Goal: Transaction & Acquisition: Purchase product/service

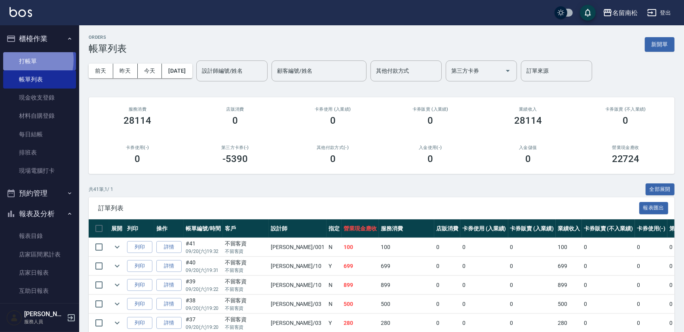
click at [20, 60] on link "打帳單" at bounding box center [39, 61] width 73 height 18
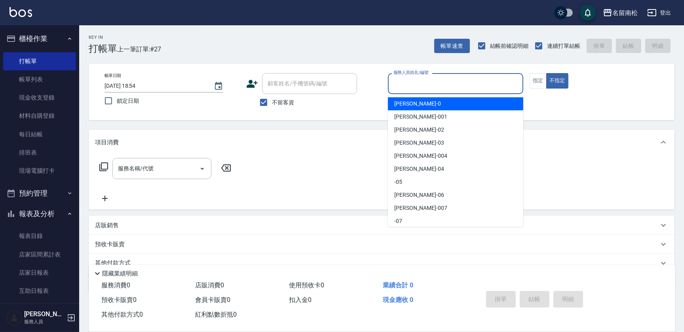
click at [439, 90] on input "服務人員姓名/編號" at bounding box center [455, 84] width 128 height 14
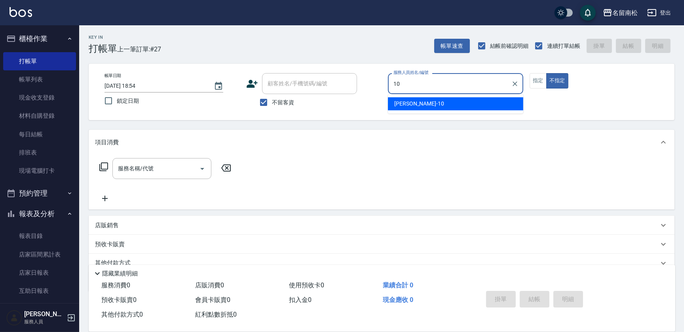
drag, startPoint x: 420, startPoint y: 101, endPoint x: 512, endPoint y: 74, distance: 95.6
click at [421, 97] on div "[PERSON_NAME]-10" at bounding box center [455, 103] width 135 height 13
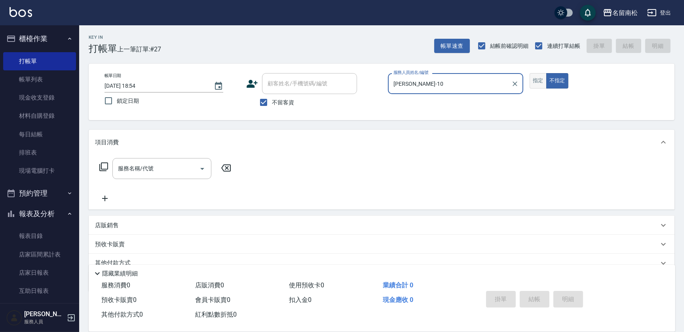
type input "[PERSON_NAME]-10"
click at [539, 79] on button "指定" at bounding box center [537, 80] width 17 height 15
click at [162, 162] on input "服務名稱/代號" at bounding box center [156, 169] width 80 height 14
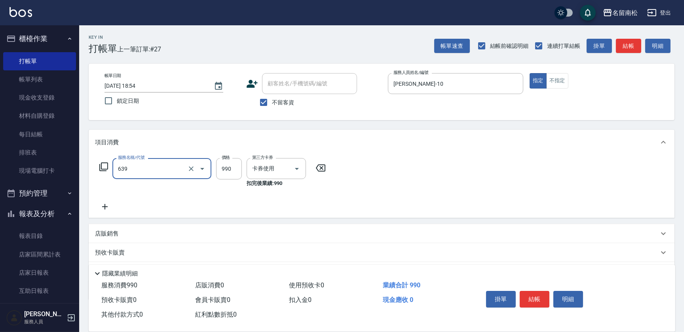
type input "(芙)蘆薈髮膜套卡(自材)(639)"
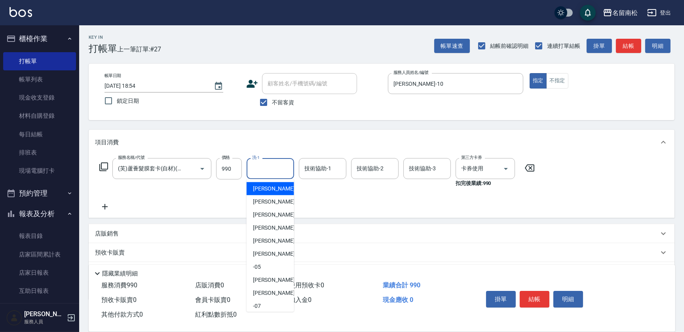
click at [260, 165] on input "洗-1" at bounding box center [270, 169] width 40 height 14
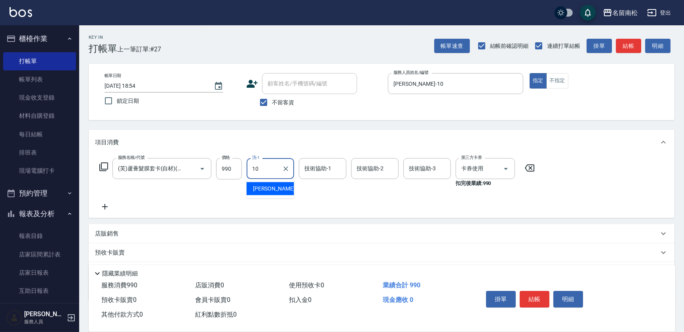
click at [260, 185] on span "[PERSON_NAME]-10" at bounding box center [278, 189] width 50 height 8
type input "[PERSON_NAME]-10"
click at [370, 171] on input "技術協助-2" at bounding box center [375, 169] width 40 height 14
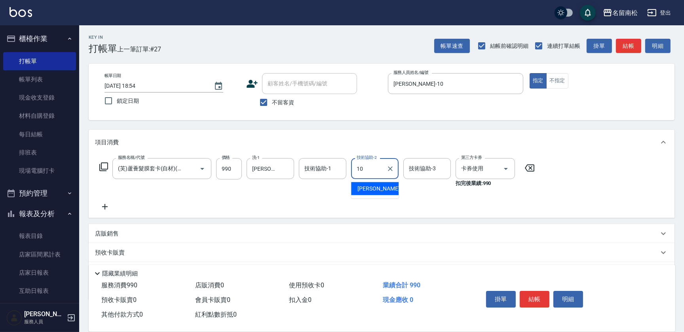
click at [364, 186] on span "[PERSON_NAME]-10" at bounding box center [382, 189] width 50 height 8
type input "[PERSON_NAME]-10"
click at [534, 302] on button "結帳" at bounding box center [535, 299] width 30 height 17
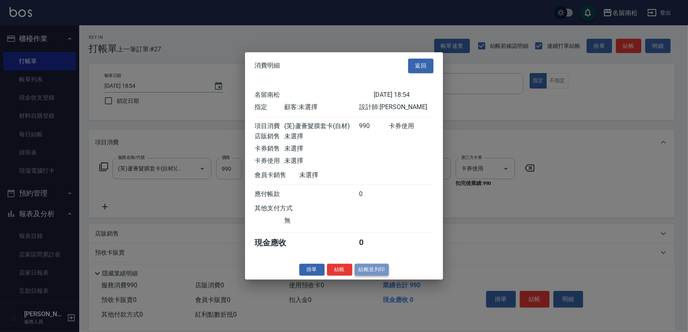
click at [374, 276] on button "結帳並列印" at bounding box center [372, 270] width 34 height 12
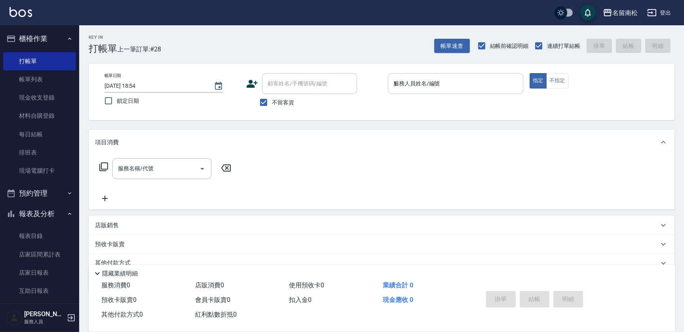
drag, startPoint x: 449, startPoint y: 80, endPoint x: 447, endPoint y: 85, distance: 5.4
click at [447, 84] on input "1" at bounding box center [455, 84] width 128 height 14
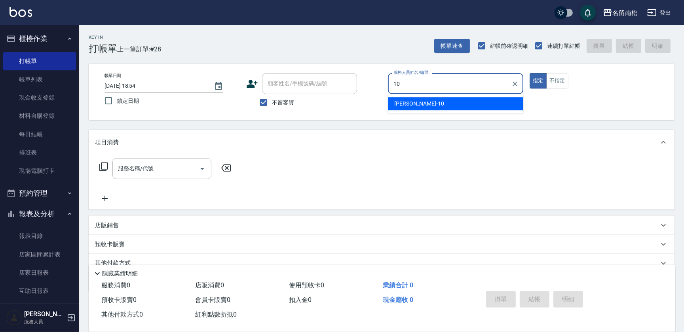
click at [444, 101] on div "[PERSON_NAME]-10" at bounding box center [455, 103] width 135 height 13
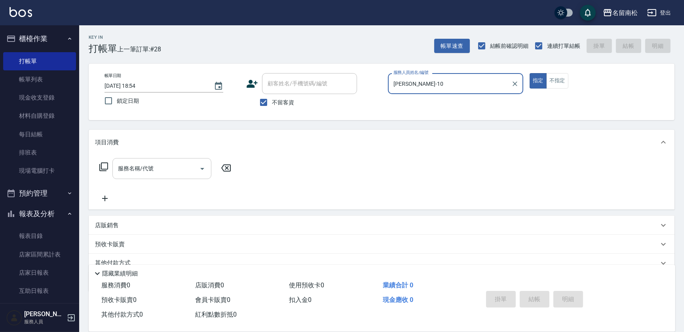
type input "[PERSON_NAME]-10"
click at [178, 162] on input "服務名稱/代號" at bounding box center [156, 169] width 80 height 14
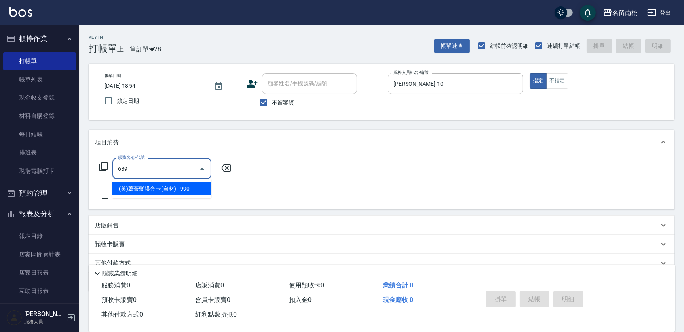
type input "(芙)蘆薈髮膜套卡(自材)(639)"
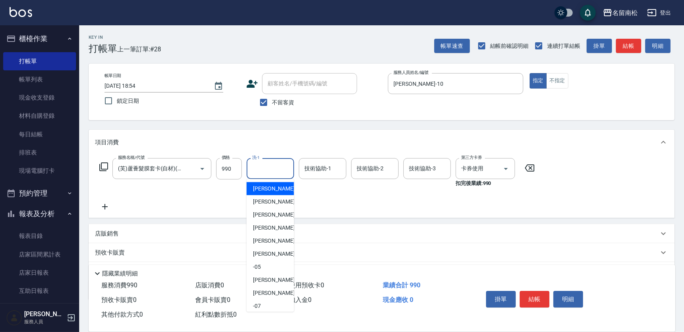
click at [277, 171] on input "洗-1" at bounding box center [270, 169] width 40 height 14
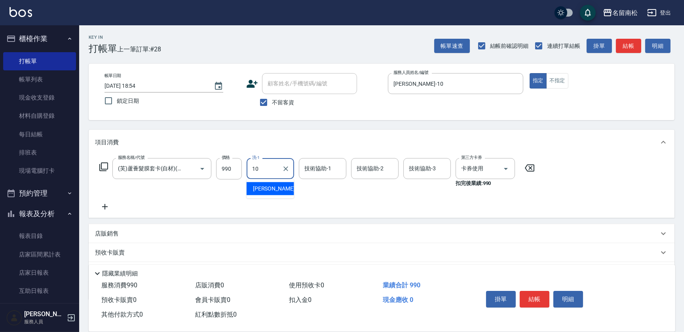
drag, startPoint x: 275, startPoint y: 184, endPoint x: 315, endPoint y: 179, distance: 40.3
click at [275, 184] on div "[PERSON_NAME]-10" at bounding box center [270, 188] width 47 height 13
type input "[PERSON_NAME]-10"
click at [368, 171] on input "1" at bounding box center [369, 169] width 28 height 14
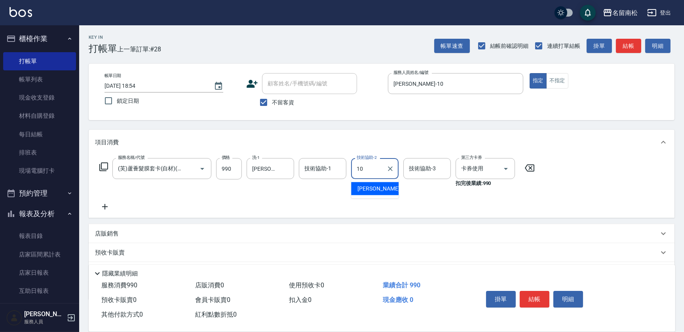
click at [368, 190] on span "[PERSON_NAME]-10" at bounding box center [382, 189] width 50 height 8
type input "[PERSON_NAME]-10"
click at [533, 297] on button "結帳" at bounding box center [535, 299] width 30 height 17
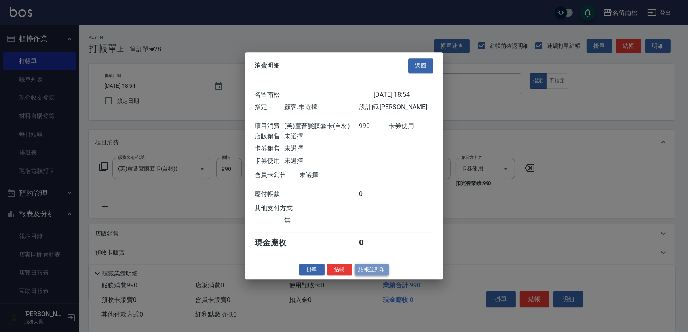
click at [370, 271] on button "結帳並列印" at bounding box center [372, 270] width 34 height 12
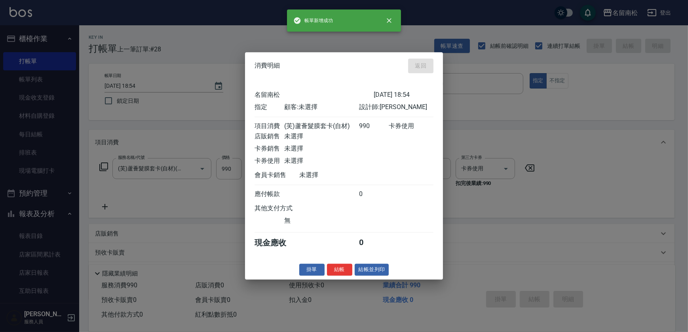
type input "[DATE] 18:55"
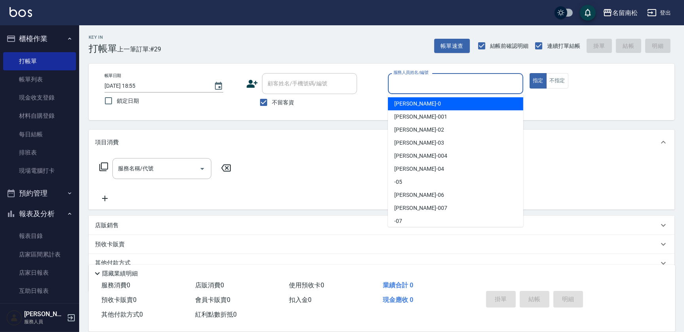
click at [455, 80] on input "服務人員姓名/編號" at bounding box center [455, 84] width 128 height 14
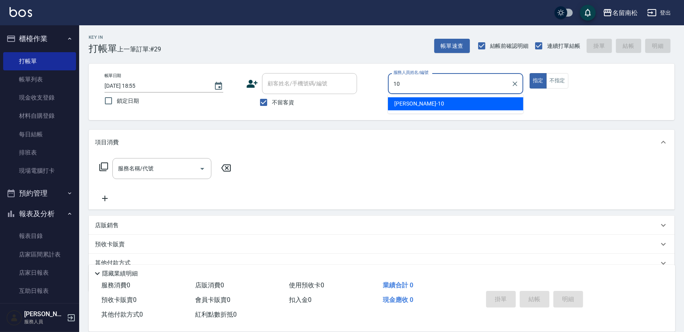
click at [446, 109] on div "[PERSON_NAME]-10" at bounding box center [455, 103] width 135 height 13
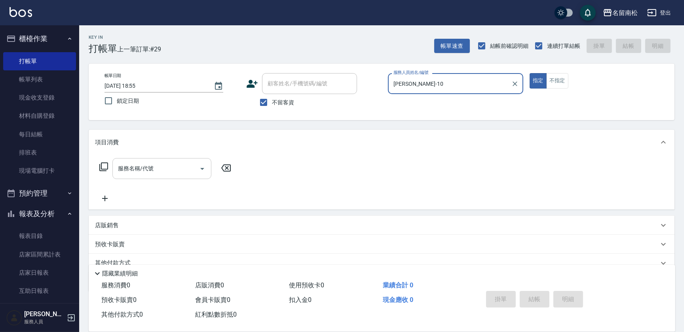
type input "[PERSON_NAME]-10"
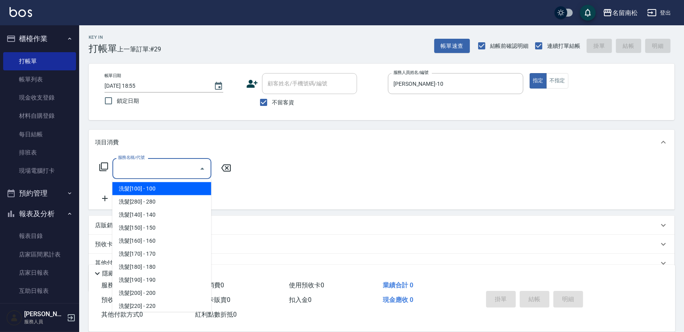
click at [153, 163] on input "服務名稱/代號" at bounding box center [156, 169] width 80 height 14
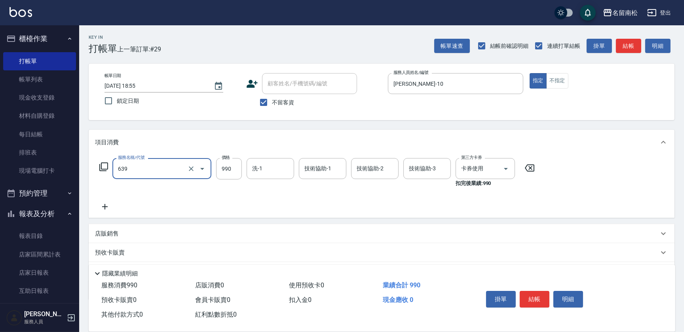
type input "(芙)蘆薈髮膜套卡(自材)(639)"
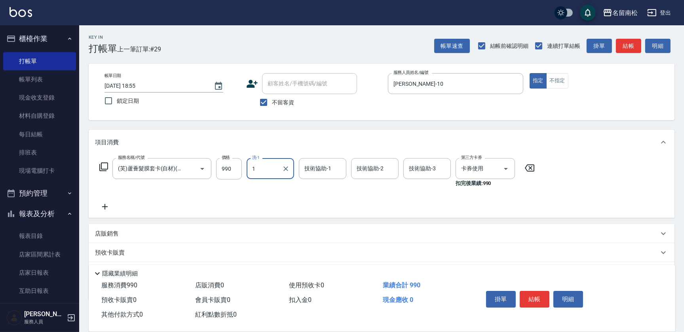
click at [279, 170] on div "1 洗-1" at bounding box center [270, 168] width 47 height 21
drag, startPoint x: 279, startPoint y: 186, endPoint x: 343, endPoint y: 169, distance: 66.5
click at [279, 186] on div "[PERSON_NAME]-10" at bounding box center [270, 188] width 47 height 13
type input "[PERSON_NAME]-10"
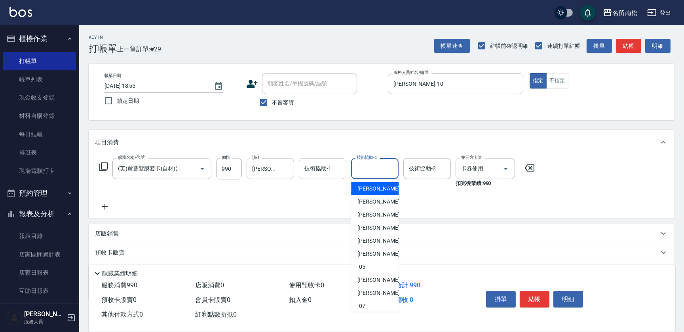
click at [370, 164] on input "技術協助-2" at bounding box center [375, 169] width 40 height 14
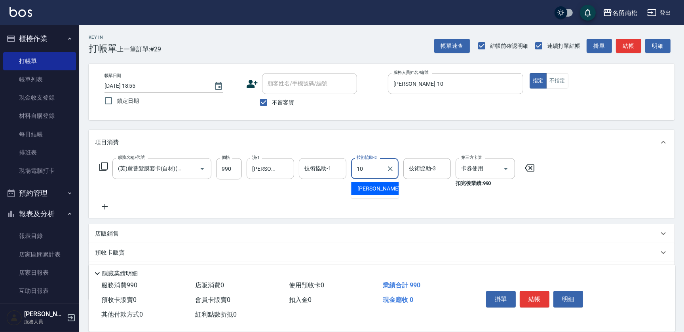
click at [365, 190] on span "[PERSON_NAME]-10" at bounding box center [382, 189] width 50 height 8
type input "[PERSON_NAME]-10"
drag, startPoint x: 532, startPoint y: 294, endPoint x: 522, endPoint y: 284, distance: 14.3
click at [532, 295] on button "結帳" at bounding box center [535, 299] width 30 height 17
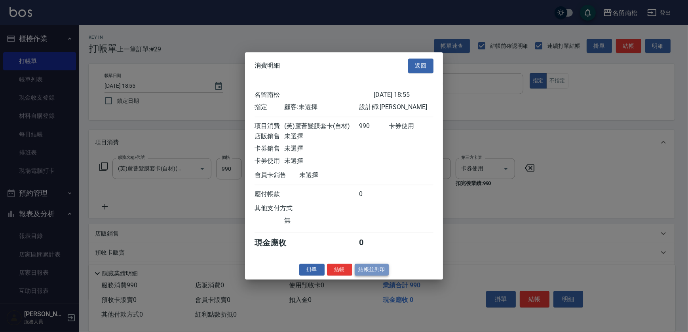
click at [373, 271] on button "結帳並列印" at bounding box center [372, 270] width 34 height 12
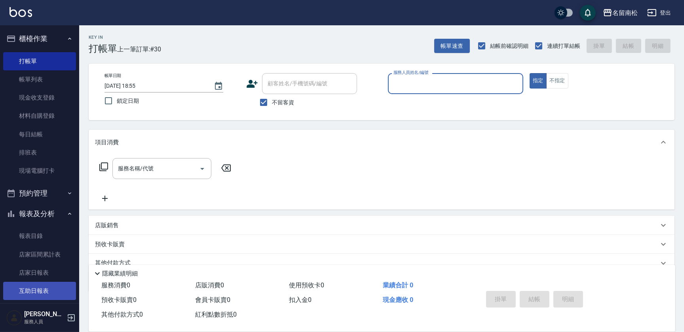
click at [529, 73] on button "指定" at bounding box center [537, 80] width 17 height 15
type button "true"
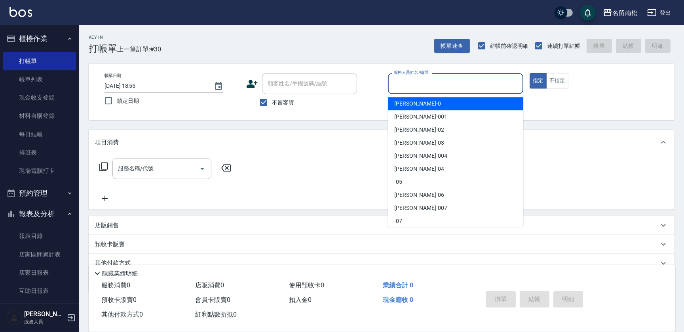
click at [412, 78] on input "服務人員姓名/編號" at bounding box center [455, 84] width 128 height 14
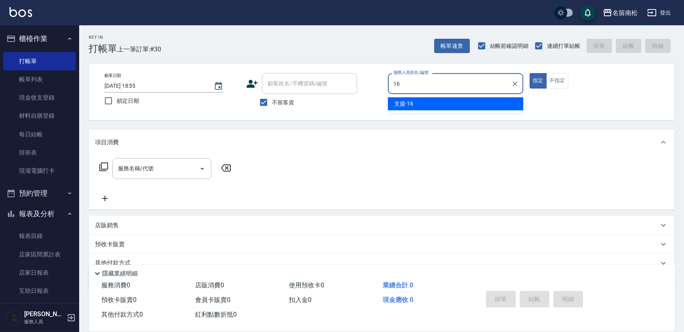
type input "支援-16"
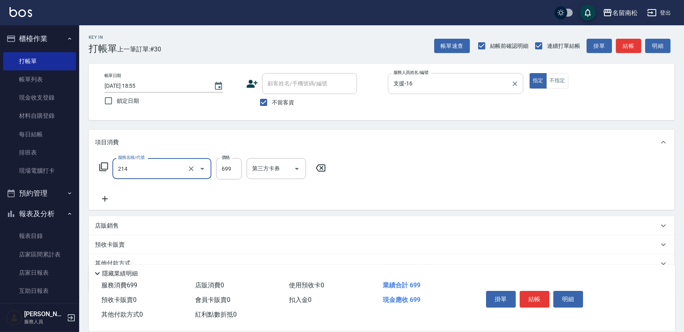
type input "滾珠洗髪699(214)"
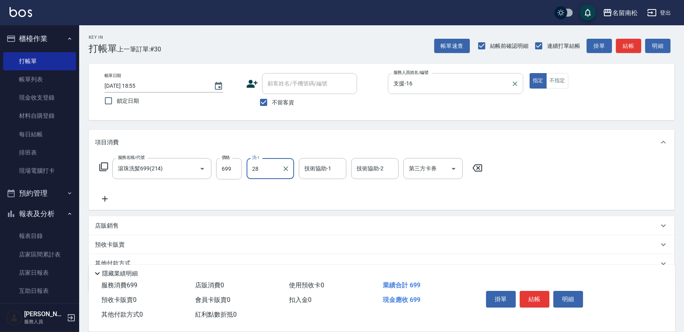
type input "[PERSON_NAME]-28"
click at [552, 74] on button "不指定" at bounding box center [557, 80] width 22 height 15
click at [533, 297] on button "結帳" at bounding box center [535, 299] width 30 height 17
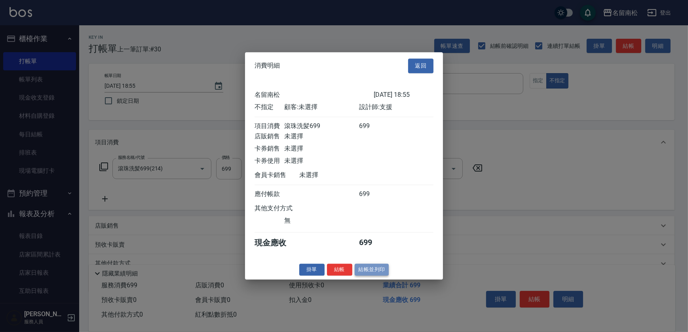
click at [368, 273] on button "結帳並列印" at bounding box center [372, 270] width 34 height 12
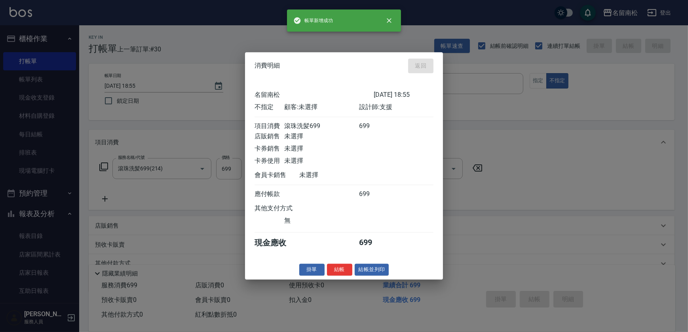
type input "[DATE] 19:16"
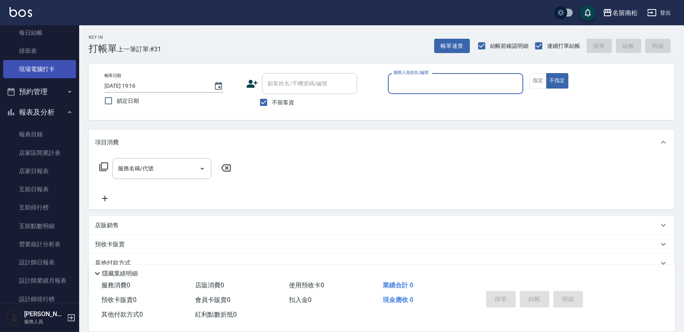
scroll to position [108, 0]
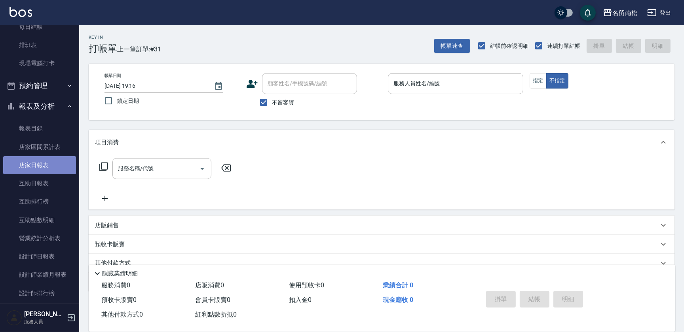
click at [47, 170] on link "店家日報表" at bounding box center [39, 165] width 73 height 18
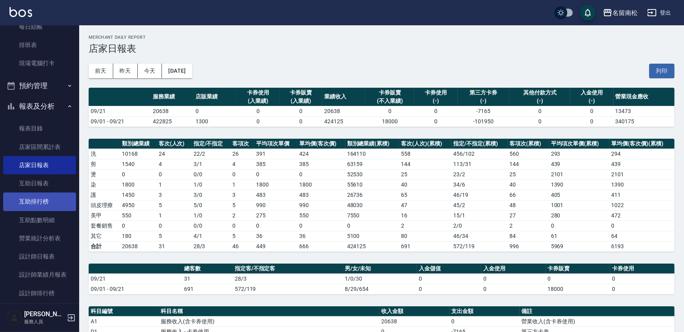
click at [58, 194] on link "互助排行榜" at bounding box center [39, 202] width 73 height 18
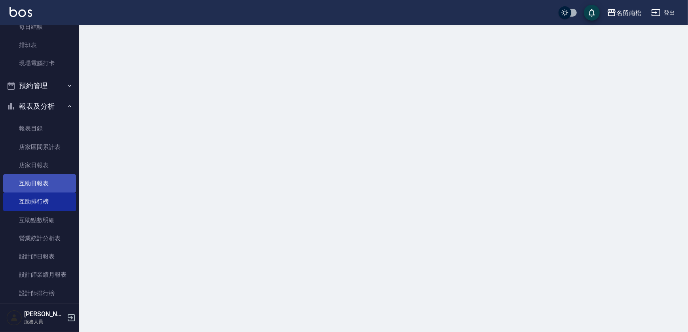
click at [53, 186] on link "互助日報表" at bounding box center [39, 184] width 73 height 18
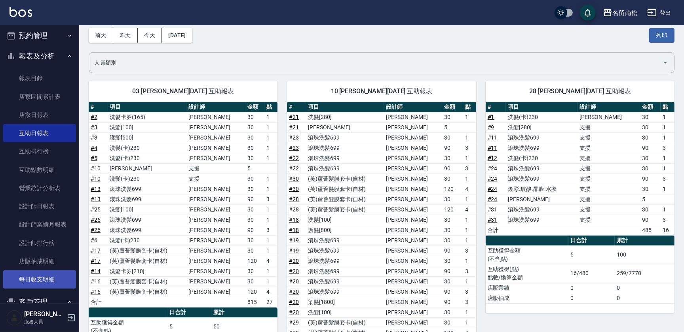
scroll to position [216, 0]
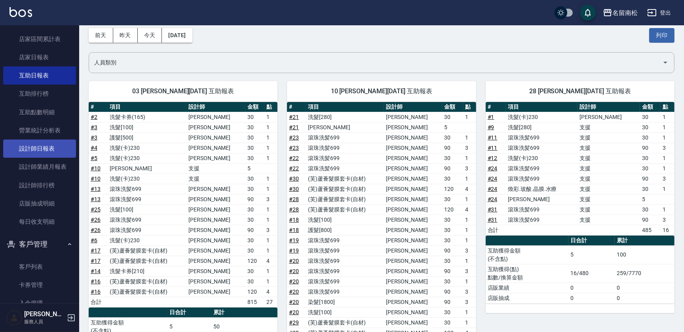
click at [51, 147] on link "設計師日報表" at bounding box center [39, 149] width 73 height 18
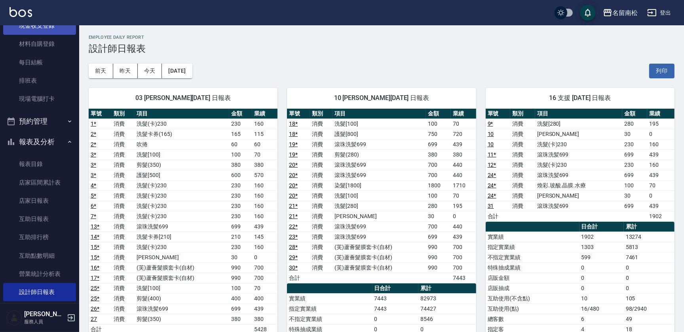
scroll to position [36, 0]
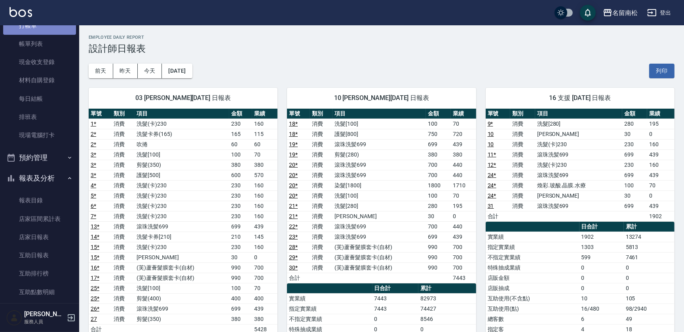
click at [42, 31] on link "打帳單" at bounding box center [39, 26] width 73 height 18
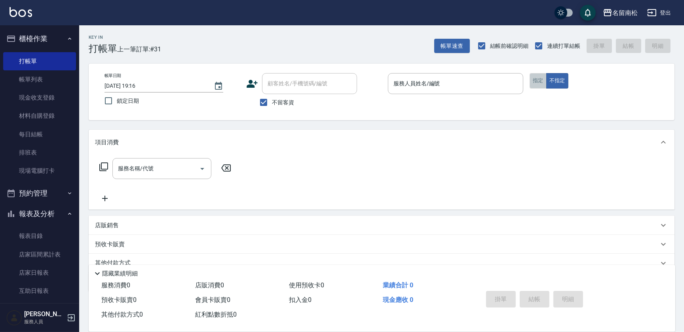
click at [542, 81] on button "指定" at bounding box center [537, 80] width 17 height 15
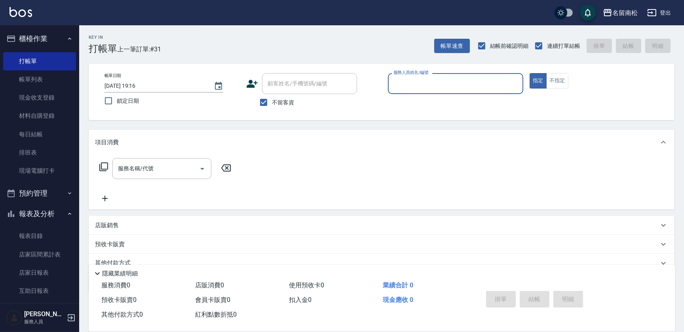
type input "0"
type input "[PERSON_NAME]-10"
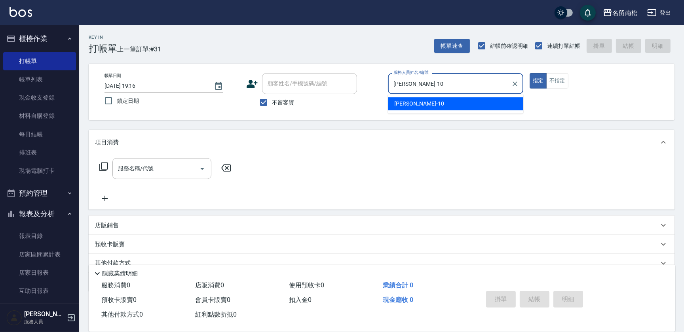
type button "true"
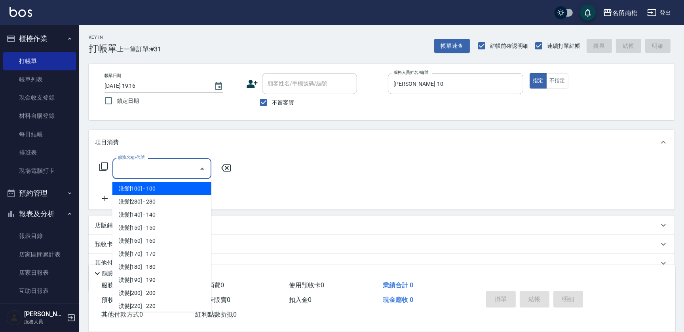
click at [150, 169] on input "服務名稱/代號" at bounding box center [156, 169] width 80 height 14
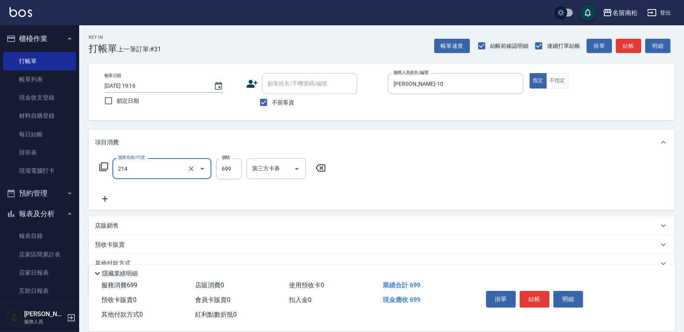
type input "滾珠洗髪699(214)"
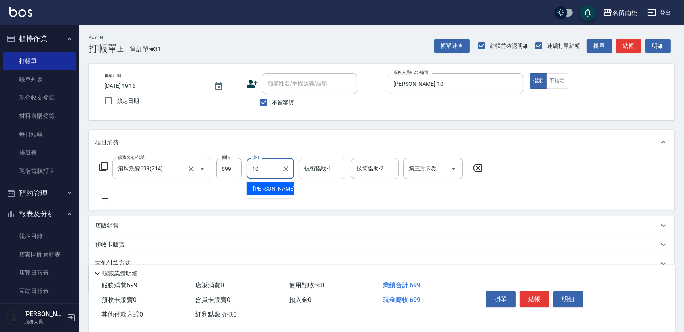
type input "[PERSON_NAME]-10"
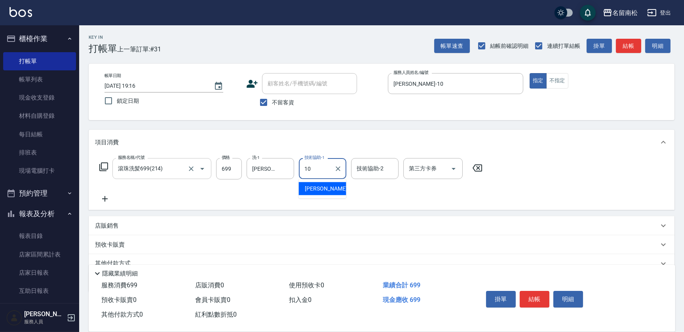
type input "[PERSON_NAME]-10"
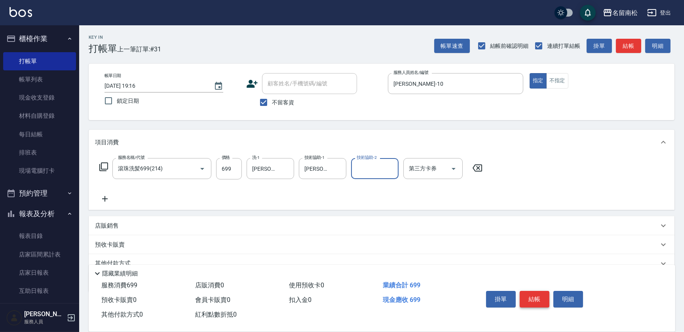
click at [544, 296] on button "結帳" at bounding box center [535, 299] width 30 height 17
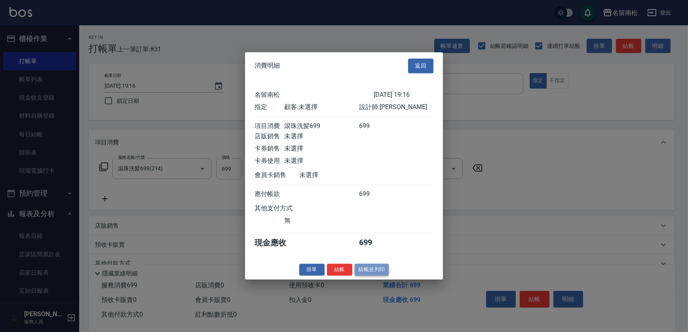
click at [370, 268] on button "結帳並列印" at bounding box center [372, 270] width 34 height 12
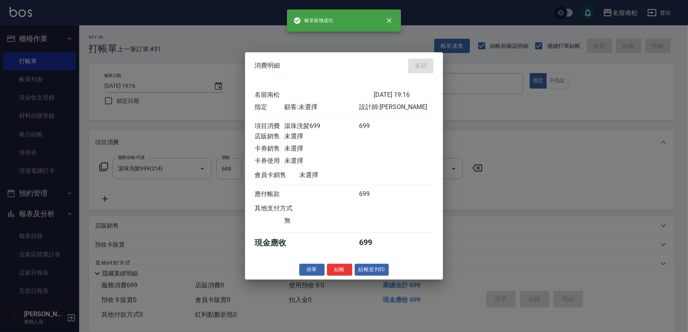
type input "[DATE] 19:18"
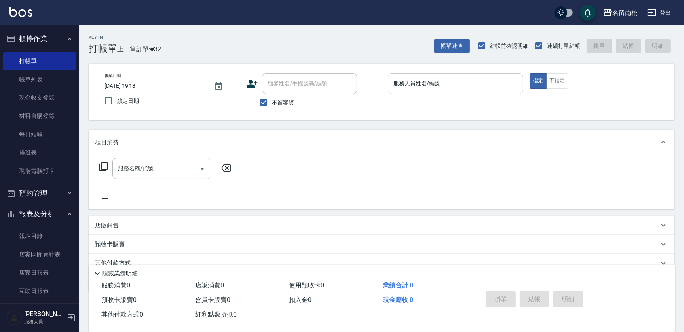
click at [466, 88] on input "服務人員姓名/編號" at bounding box center [455, 84] width 128 height 14
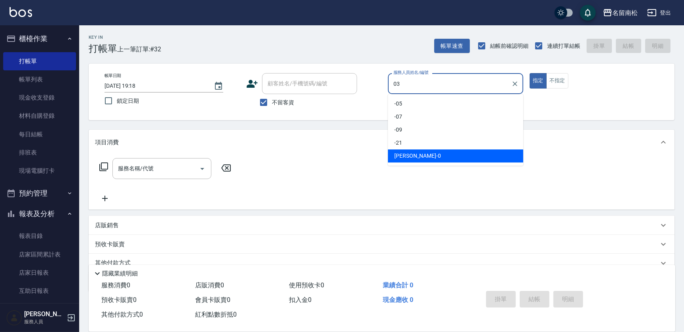
type input "[PERSON_NAME]-03"
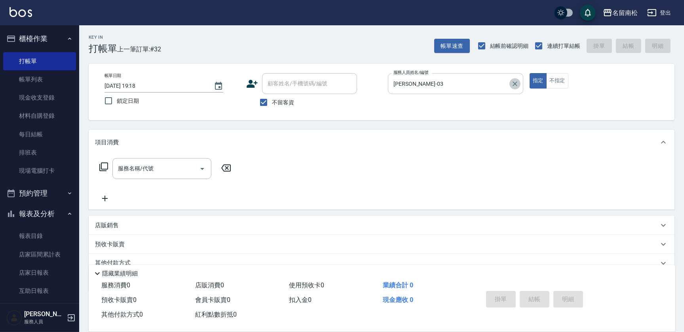
click at [519, 87] on button "Clear" at bounding box center [514, 83] width 11 height 11
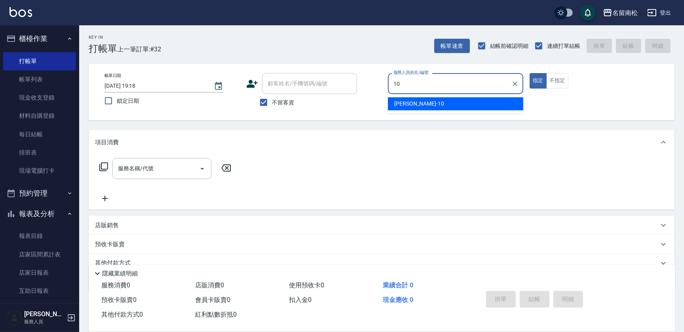
type input "[PERSON_NAME]-10"
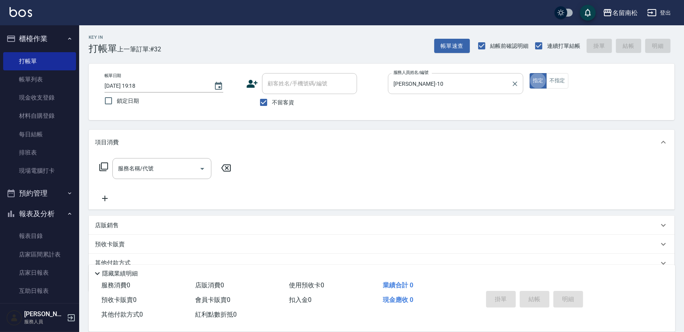
click at [146, 172] on input "服務名稱/代號" at bounding box center [156, 169] width 80 height 14
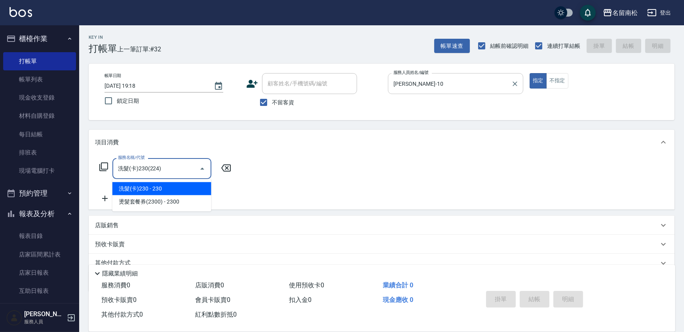
type input "洗髮(卡)230(224)"
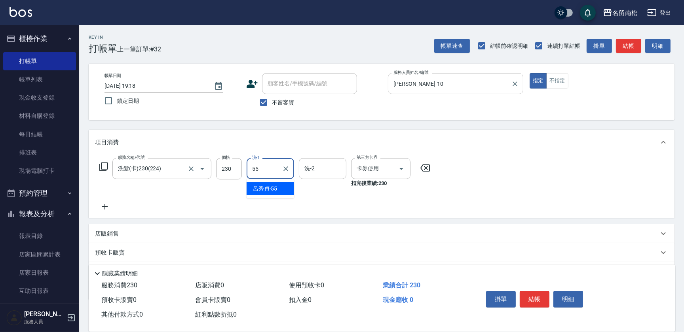
type input "[PERSON_NAME]-55"
click at [533, 295] on button "結帳" at bounding box center [535, 299] width 30 height 17
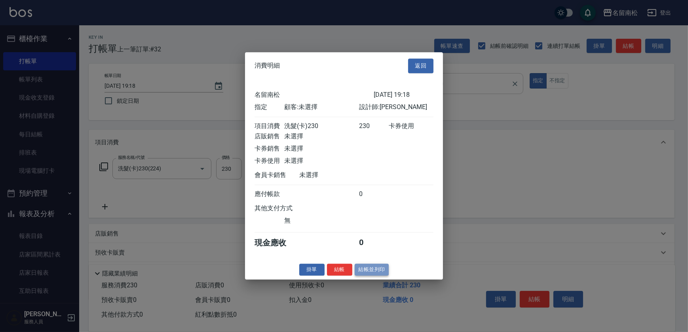
click at [377, 274] on button "結帳並列印" at bounding box center [372, 270] width 34 height 12
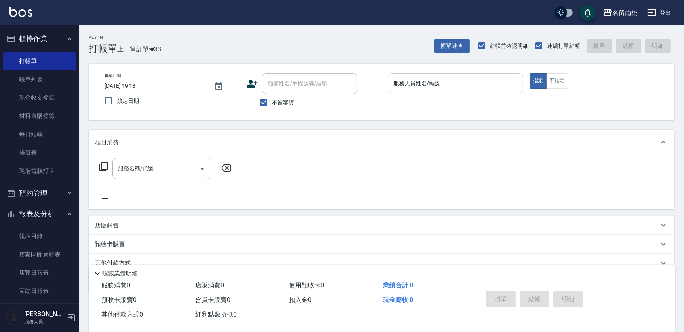
click at [429, 87] on input "服務人員姓名/編號" at bounding box center [455, 84] width 128 height 14
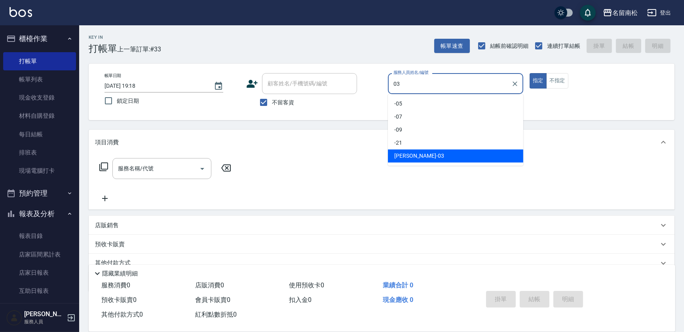
type input "[PERSON_NAME]-03"
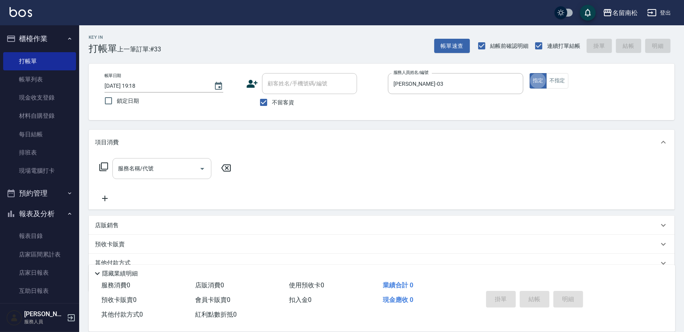
click at [159, 167] on input "服務名稱/代號" at bounding box center [156, 169] width 80 height 14
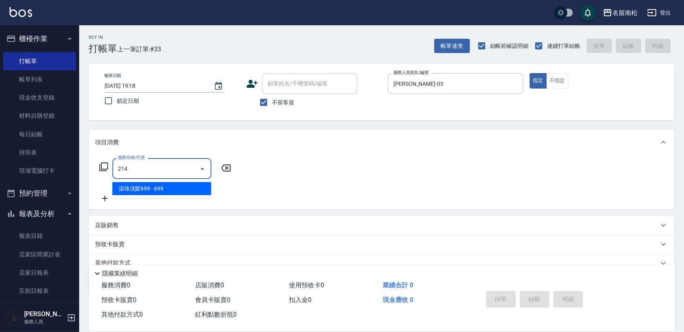
type input "滾珠洗髪699(214)"
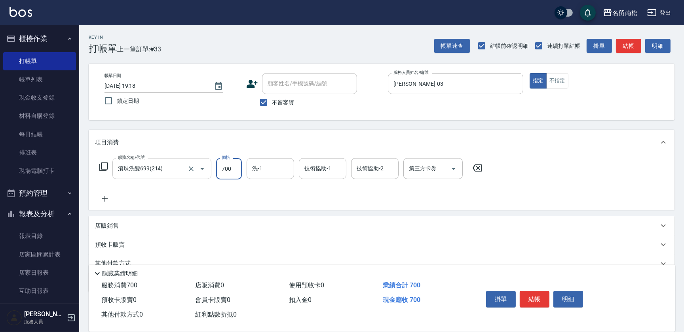
type input "700"
type input "0"
type input "[PERSON_NAME]-28"
click at [538, 294] on button "結帳" at bounding box center [535, 299] width 30 height 17
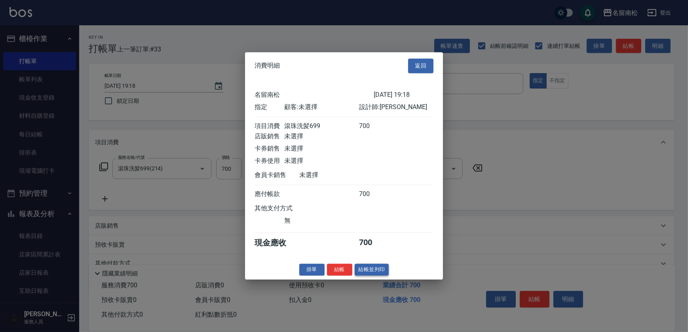
click at [371, 273] on button "結帳並列印" at bounding box center [372, 270] width 34 height 12
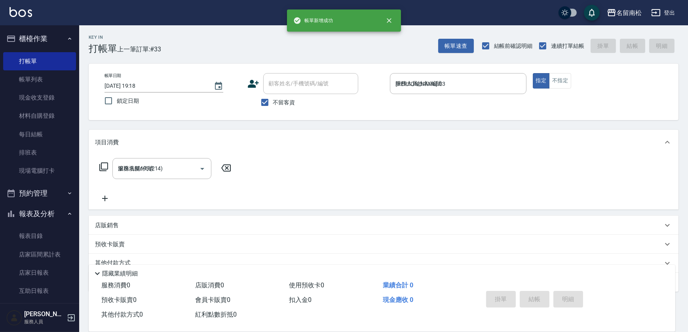
type input "[DATE] 19:19"
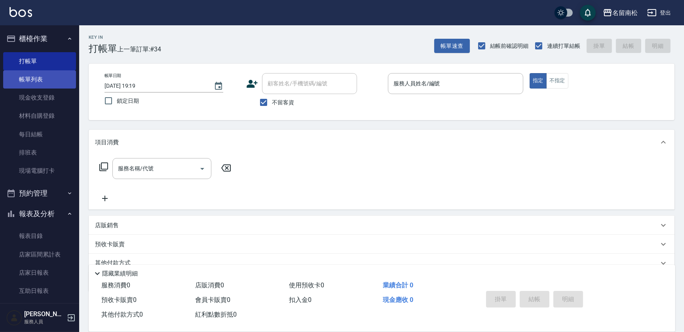
click at [32, 78] on link "帳單列表" at bounding box center [39, 79] width 73 height 18
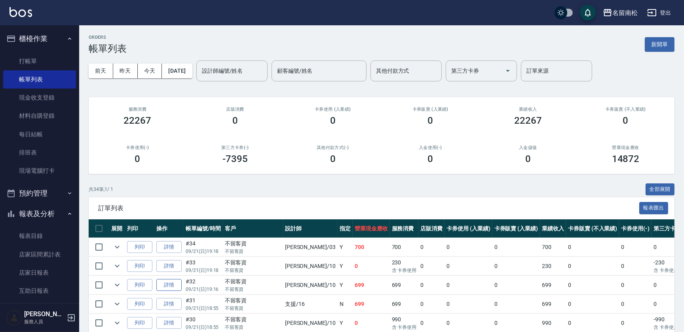
click at [166, 283] on link "詳情" at bounding box center [168, 285] width 25 height 12
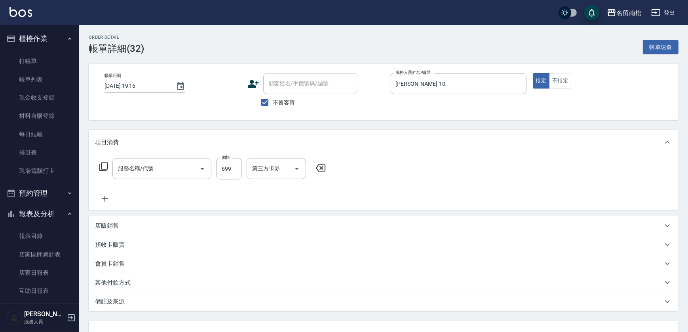
type input "[DATE] 19:16"
checkbox input "true"
type input "[PERSON_NAME]-10"
type input "滾珠洗髪699(214)"
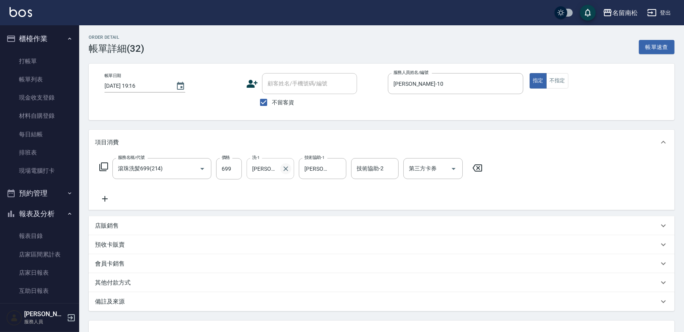
click at [288, 170] on icon "Clear" at bounding box center [286, 169] width 8 height 8
type input "[PERSON_NAME]-55"
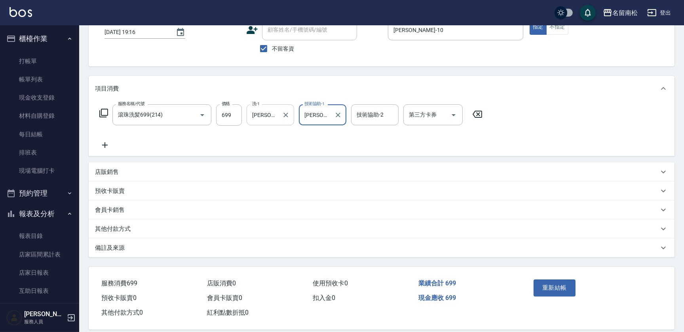
scroll to position [63, 0]
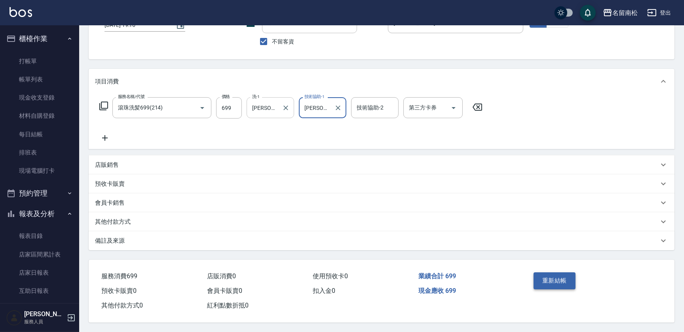
click at [562, 286] on button "重新結帳" at bounding box center [554, 281] width 42 height 17
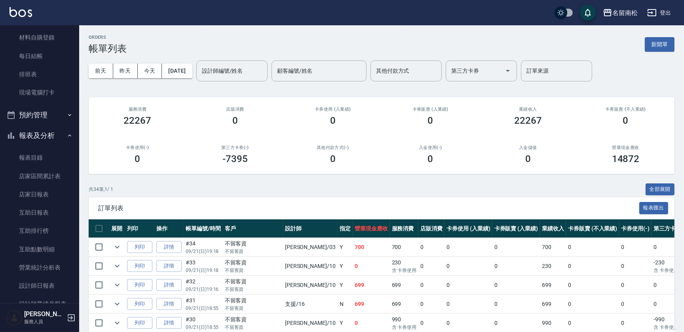
scroll to position [129, 0]
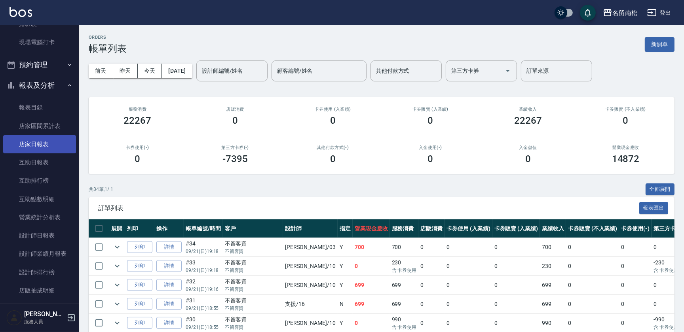
click at [57, 140] on link "店家日報表" at bounding box center [39, 144] width 73 height 18
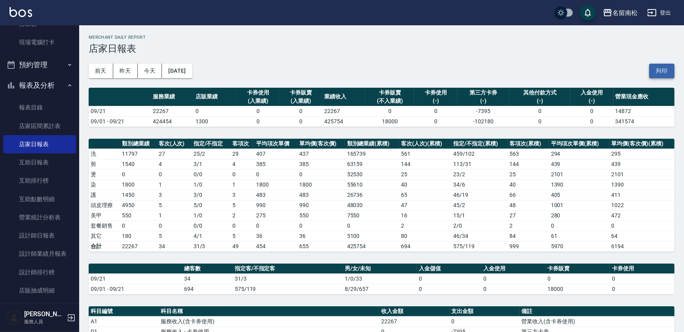
click at [658, 74] on button "列印" at bounding box center [661, 71] width 25 height 15
click at [47, 166] on link "互助日報表" at bounding box center [39, 163] width 73 height 18
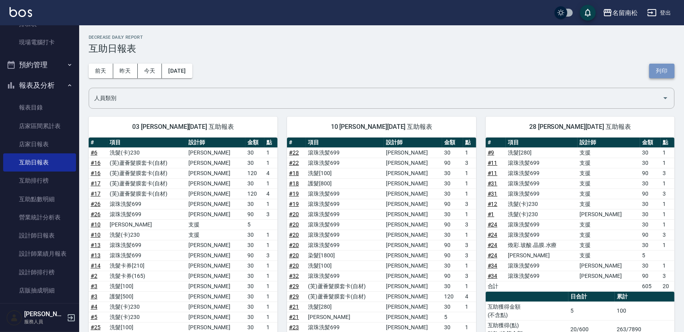
click at [664, 72] on button "列印" at bounding box center [661, 71] width 25 height 15
click at [59, 234] on link "設計師日報表" at bounding box center [39, 236] width 73 height 18
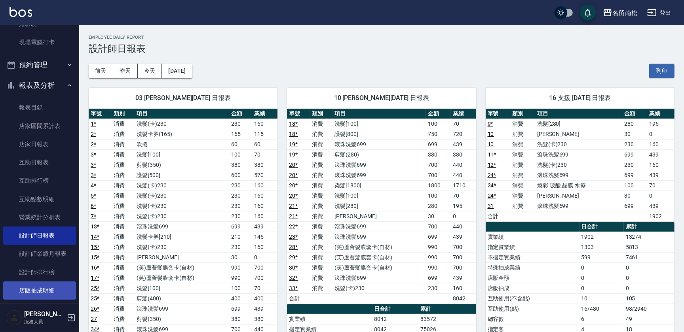
drag, startPoint x: 668, startPoint y: 71, endPoint x: 55, endPoint y: 290, distance: 651.0
click at [668, 71] on button "列印" at bounding box center [661, 71] width 25 height 15
